Goal: Information Seeking & Learning: Learn about a topic

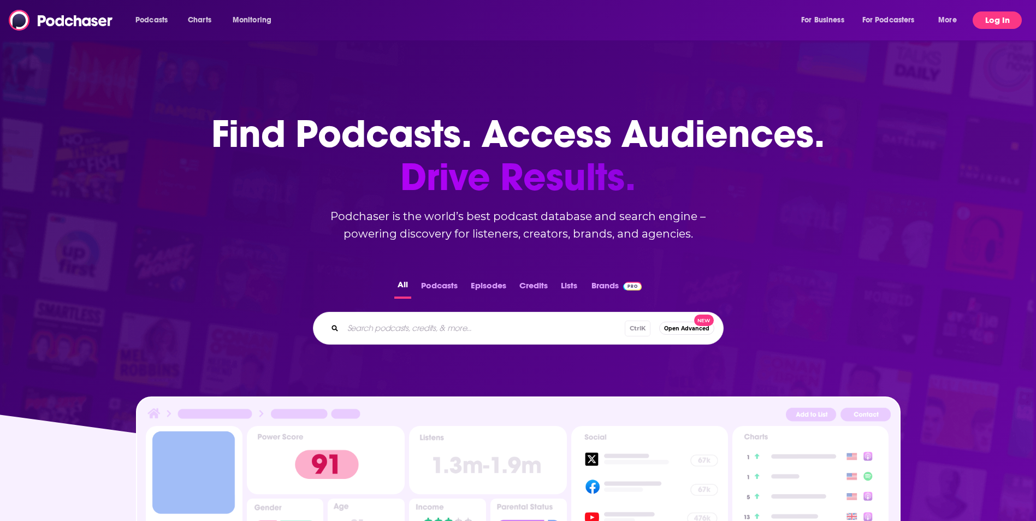
click at [1003, 24] on button "Log In" at bounding box center [997, 19] width 49 height 17
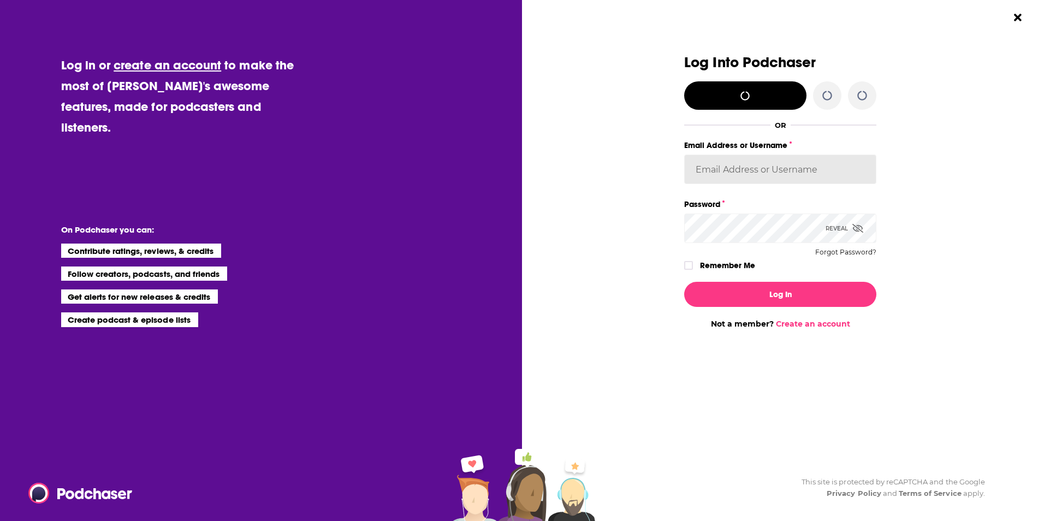
type input "[PERSON_NAME][EMAIL_ADDRESS][DOMAIN_NAME]"
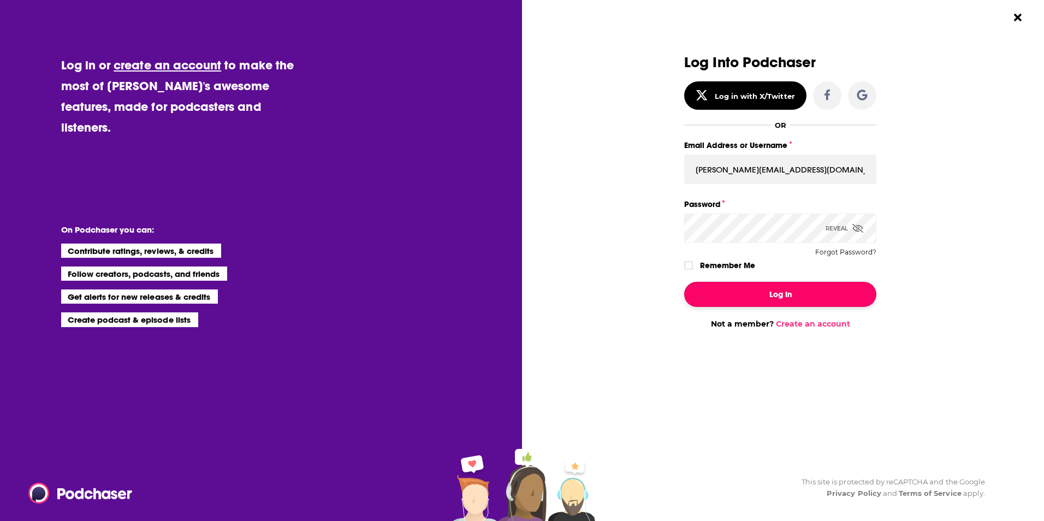
click at [791, 301] on button "Log In" at bounding box center [780, 294] width 192 height 25
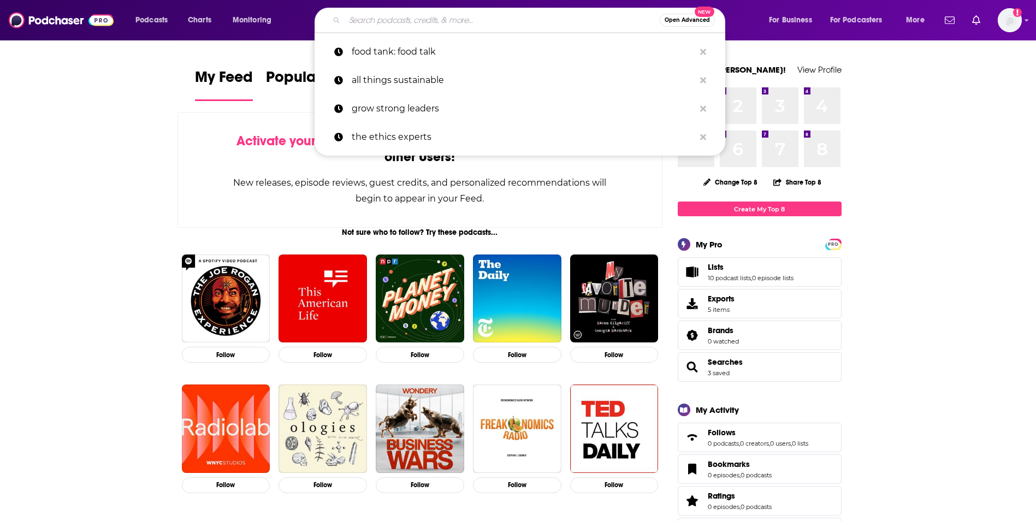
click at [375, 19] on input "Search podcasts, credits, & more..." at bounding box center [502, 19] width 315 height 17
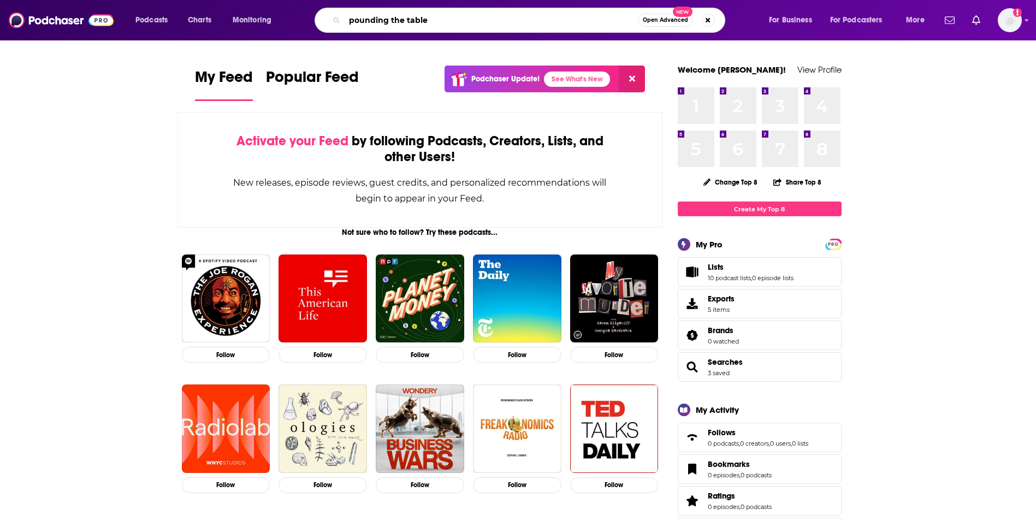
type input "pounding the table"
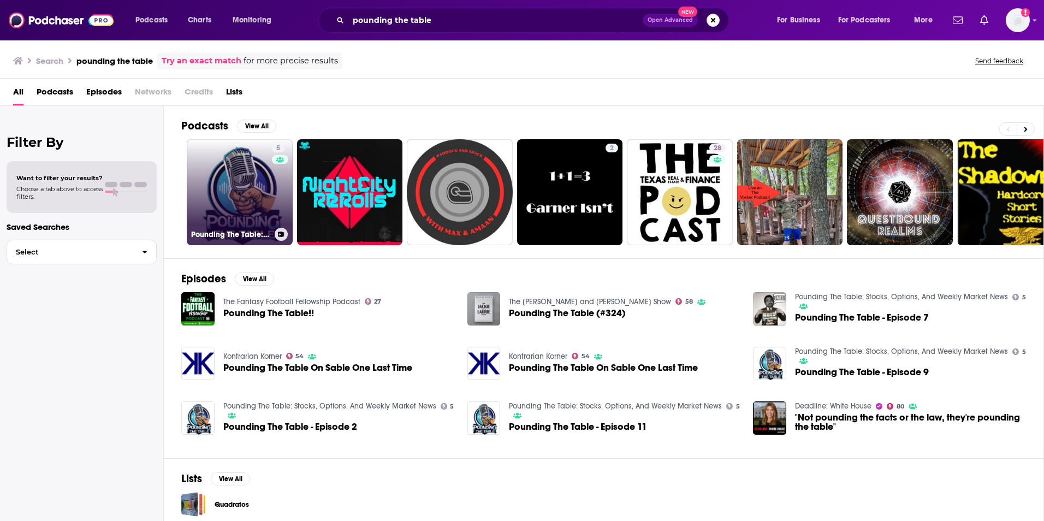
click at [261, 204] on link "5 Pounding The Table: Stocks, Options, And Weekly Market News" at bounding box center [240, 192] width 106 height 106
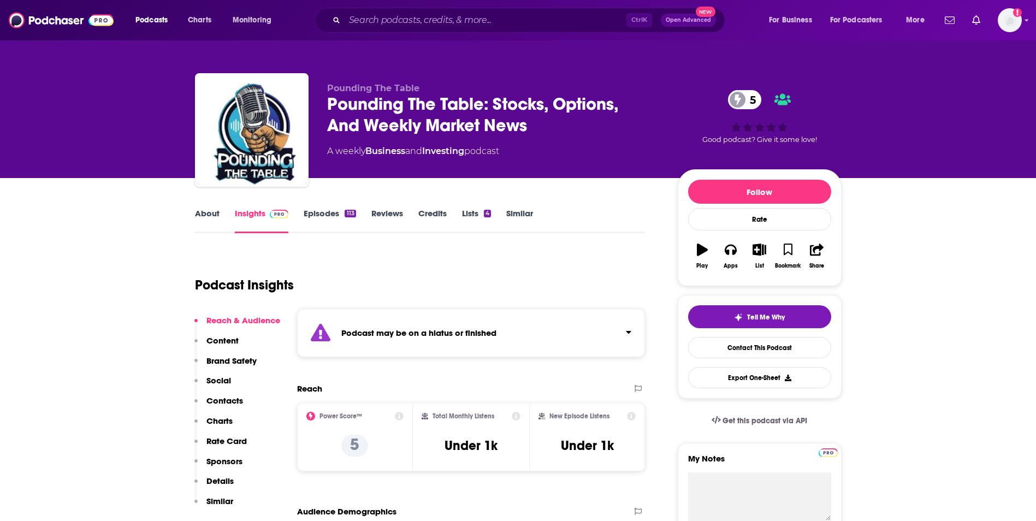
click at [321, 219] on link "Episodes 113" at bounding box center [330, 220] width 52 height 25
